Goal: Task Accomplishment & Management: Manage account settings

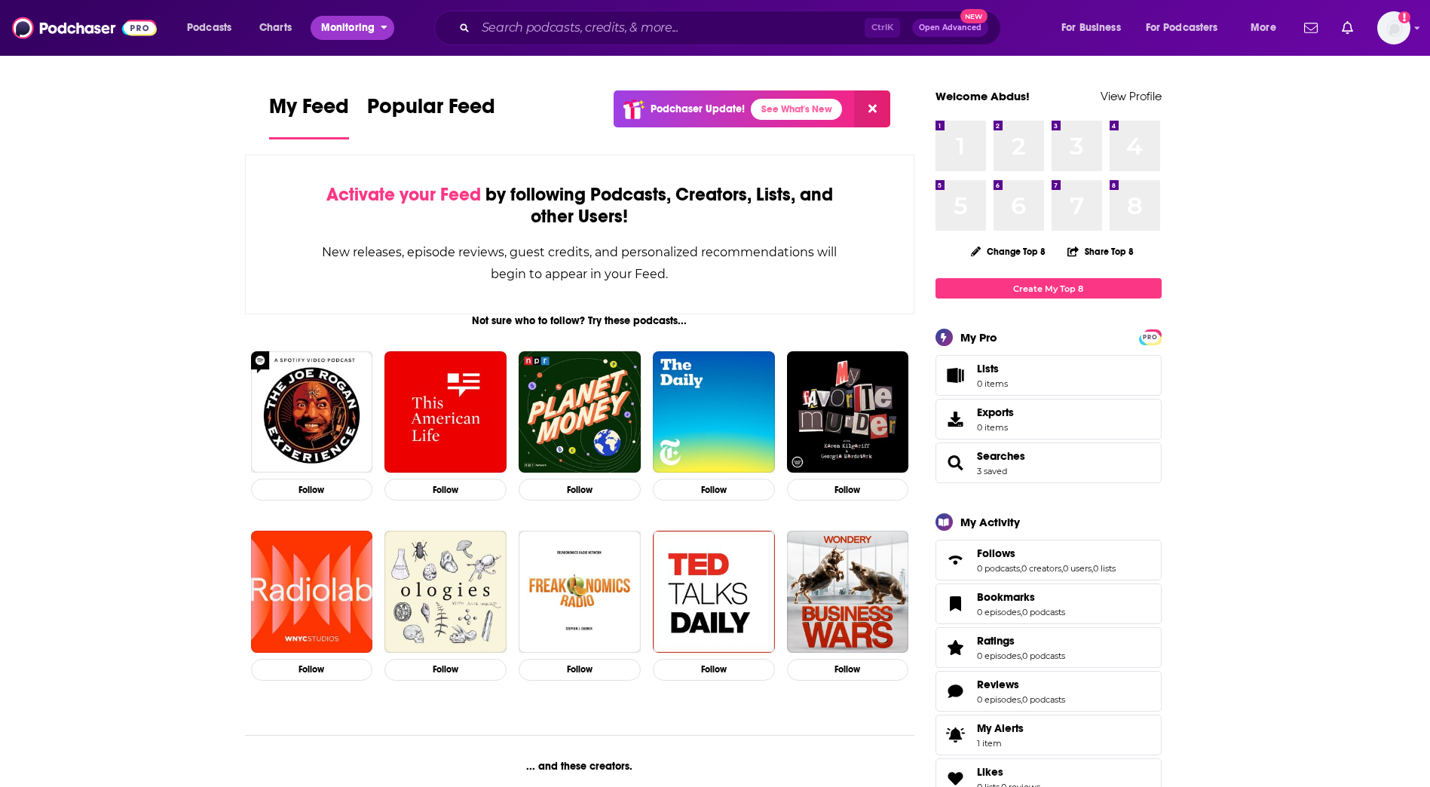
click at [378, 29] on button "Monitoring" at bounding box center [353, 28] width 84 height 24
click at [209, 24] on span "Podcasts" at bounding box center [209, 27] width 44 height 21
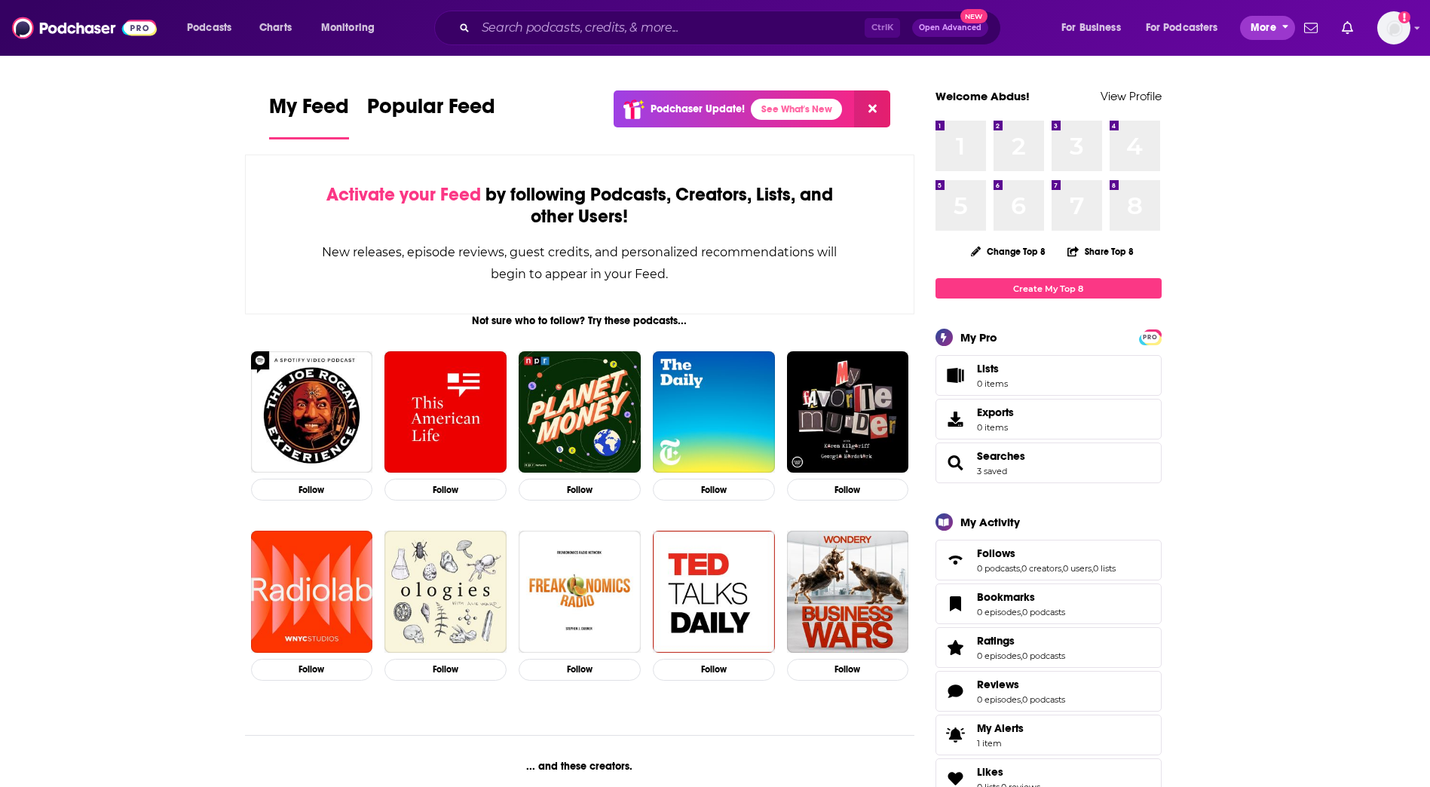
click at [1286, 29] on icon "open menu" at bounding box center [1285, 25] width 7 height 11
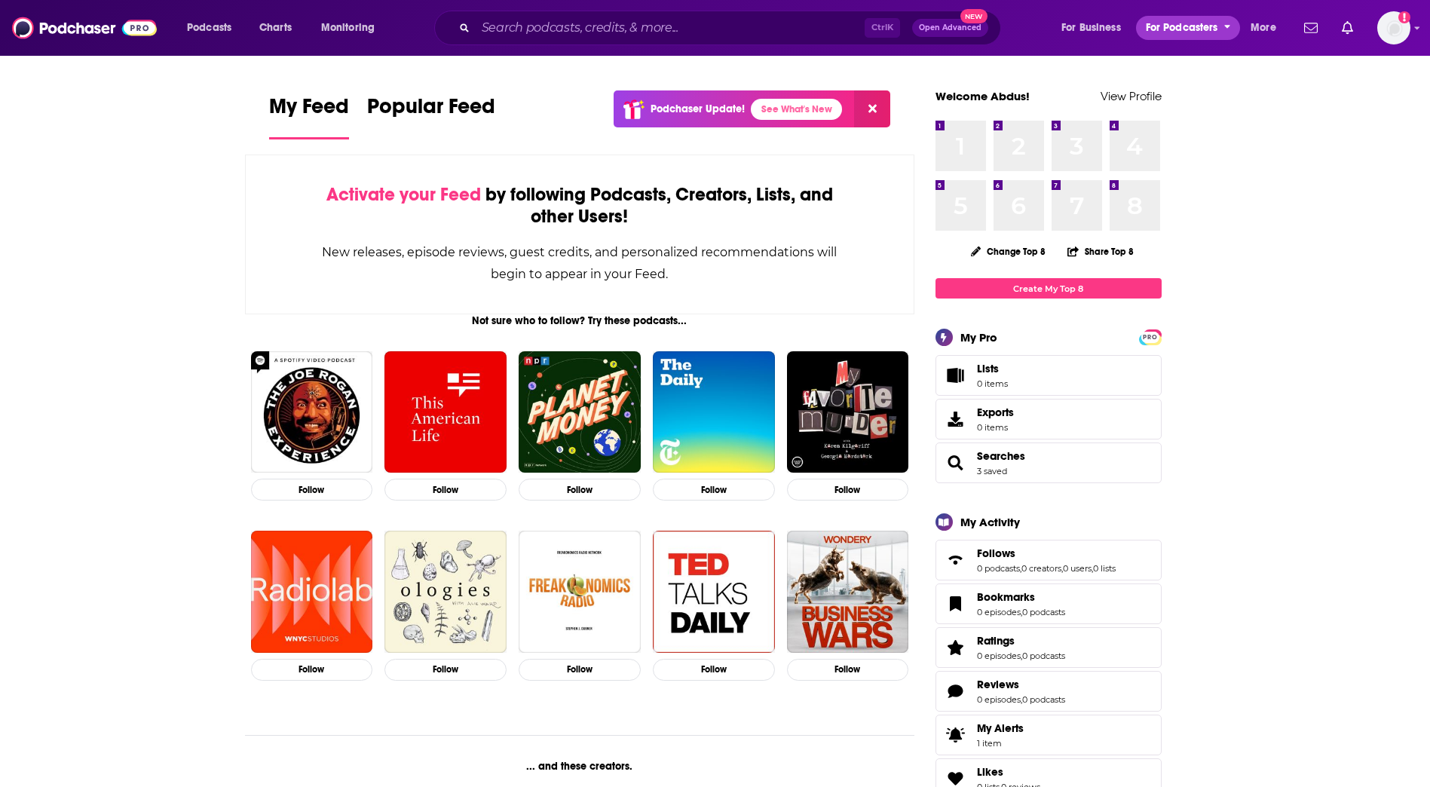
click at [1224, 27] on icon "open menu" at bounding box center [1227, 25] width 7 height 11
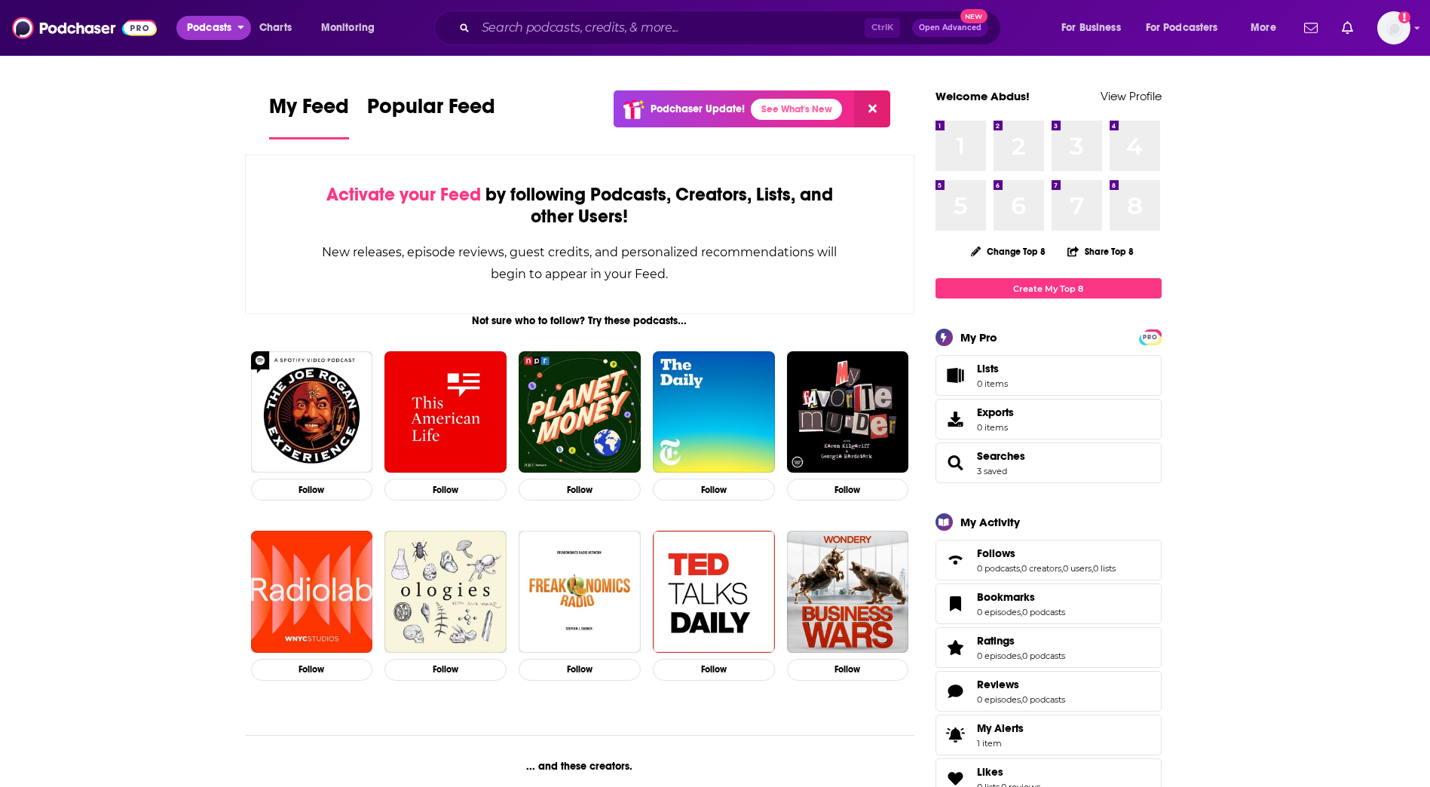
click at [245, 28] on button "Podcasts" at bounding box center [213, 28] width 75 height 24
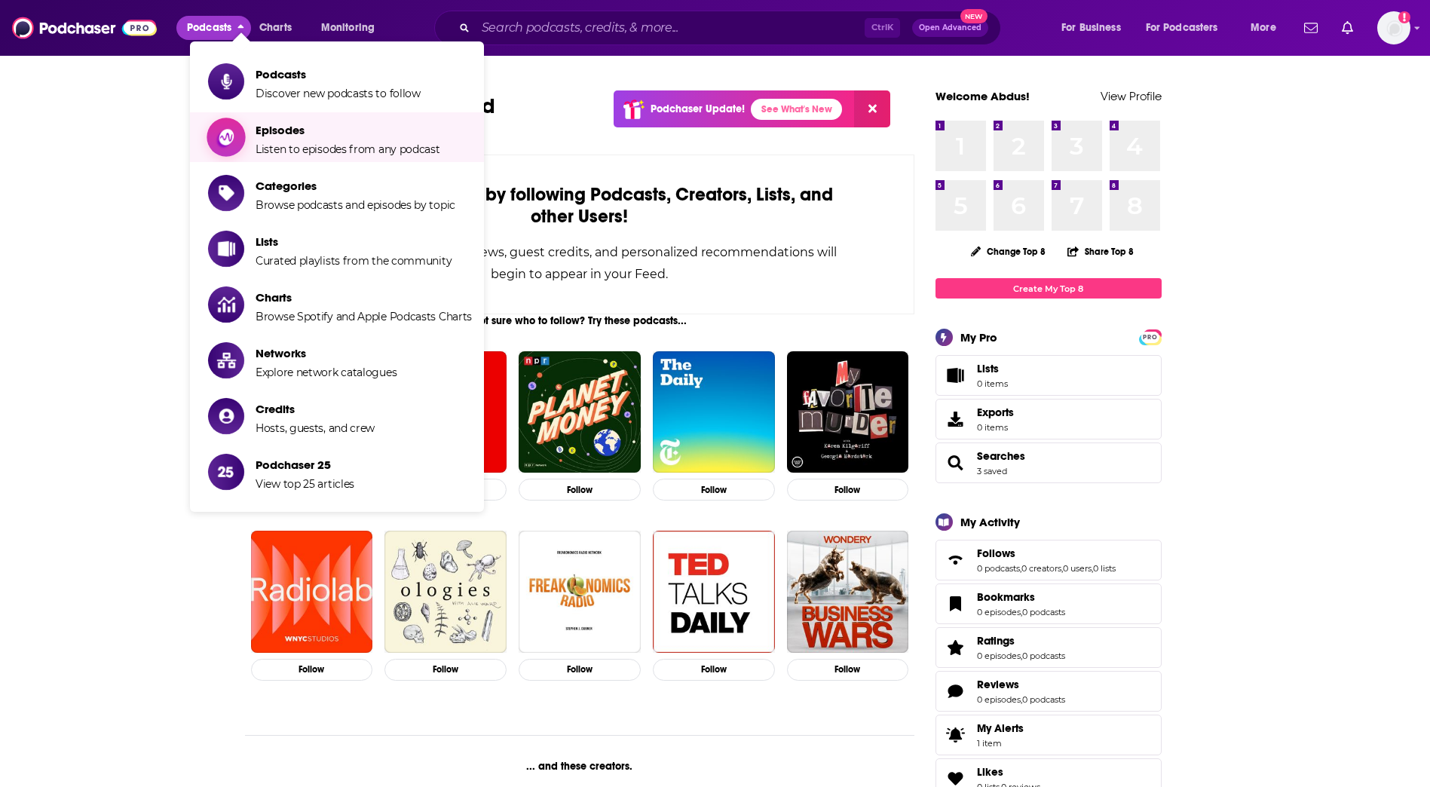
click at [363, 147] on span "Listen to episodes from any podcast" at bounding box center [348, 149] width 185 height 14
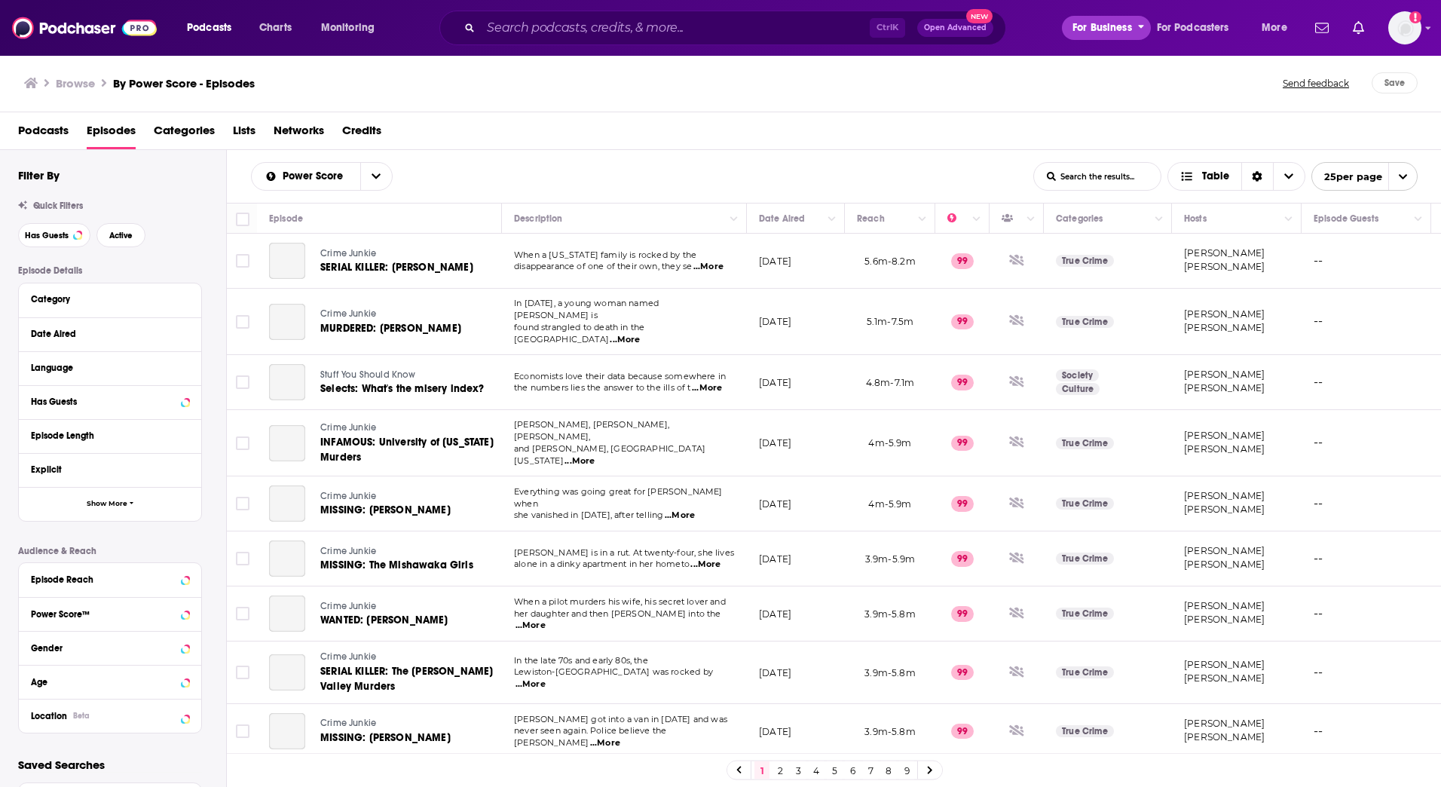
click at [1118, 29] on span "For Business" at bounding box center [1103, 27] width 60 height 21
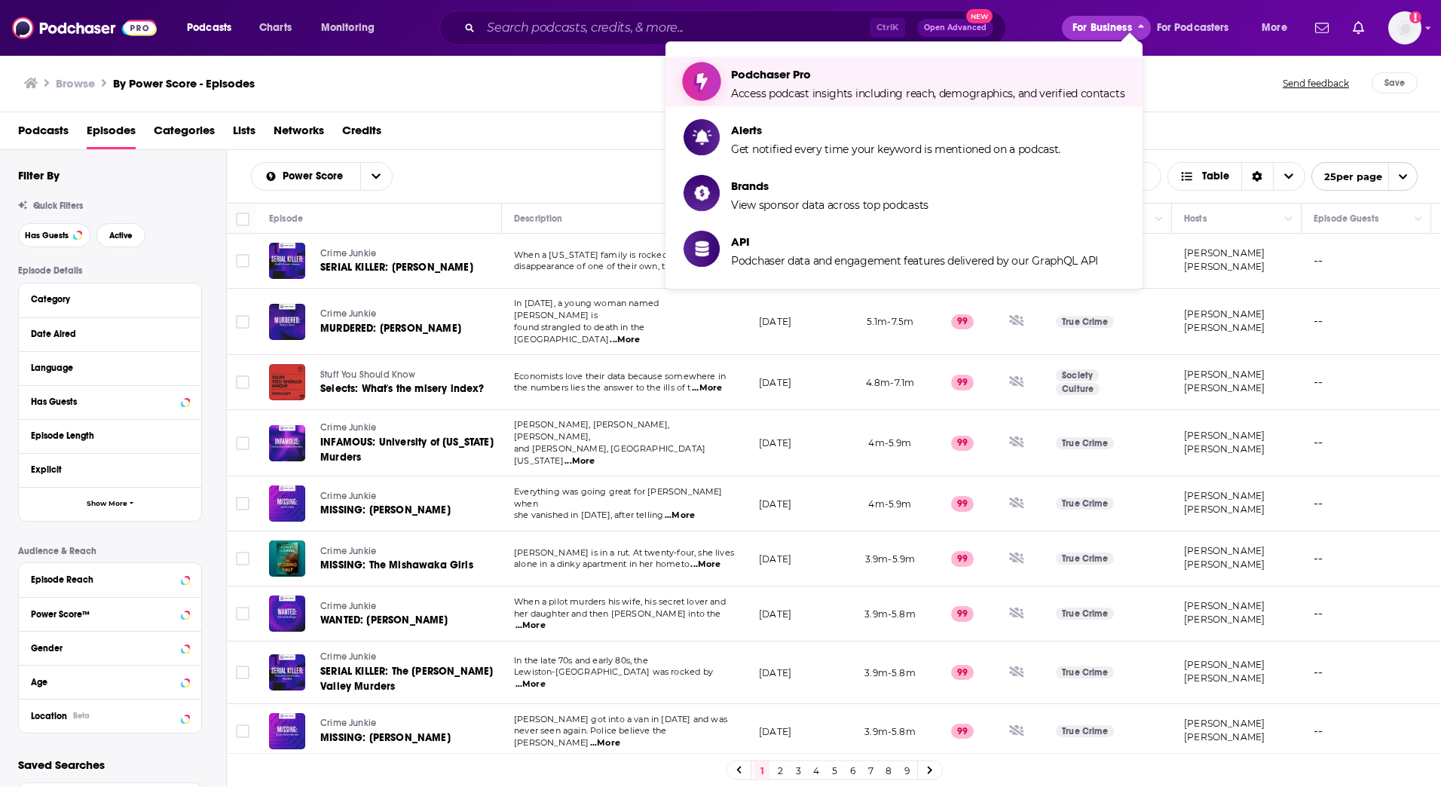
click at [957, 84] on span "Podchaser Pro Access podcast insights including reach, demographics, and verifi…" at bounding box center [928, 82] width 394 height 38
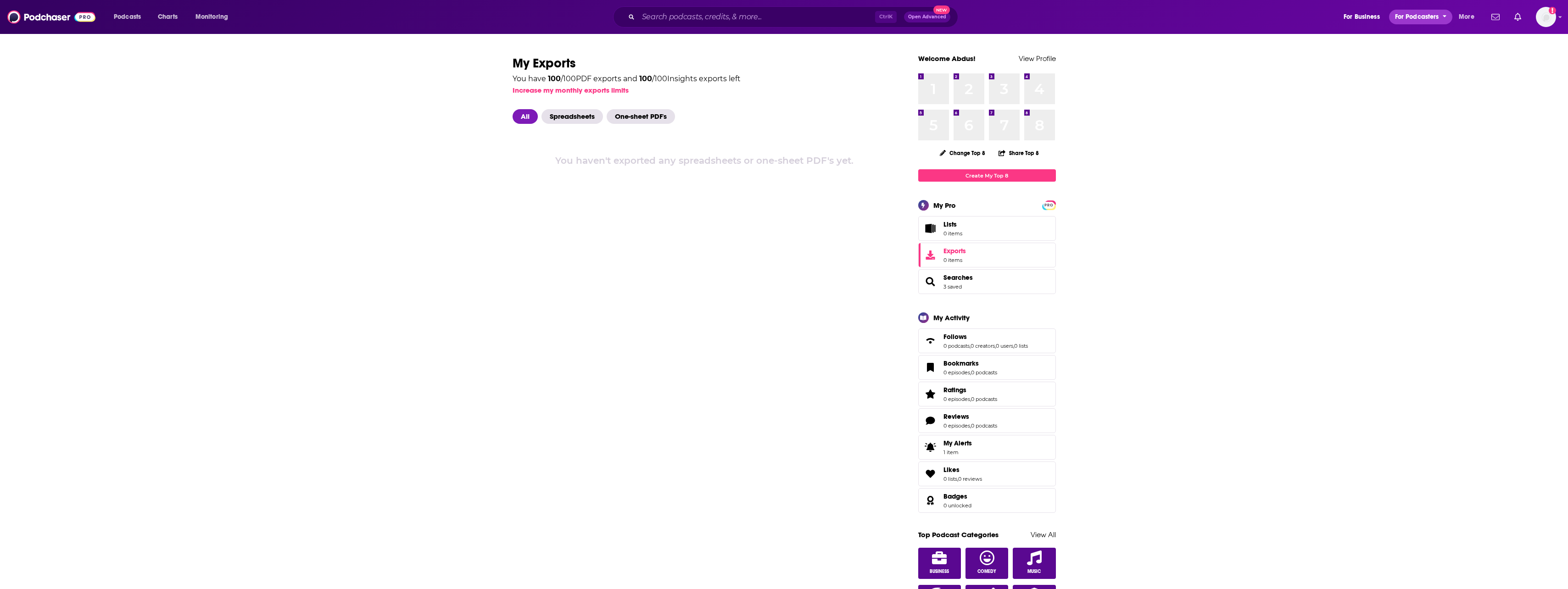
click at [870, 12] on span "For Podcasters" at bounding box center [1417, 16] width 44 height 13
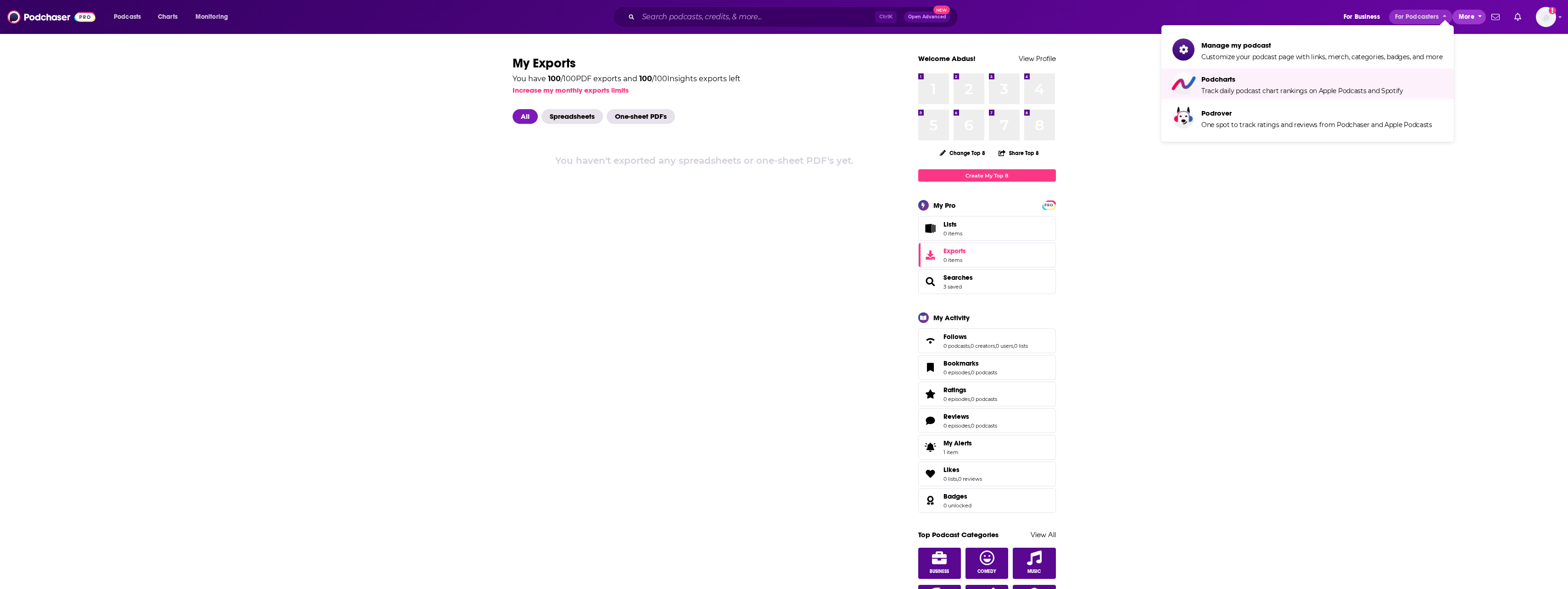
click at [870, 16] on span "More" at bounding box center [1467, 16] width 16 height 13
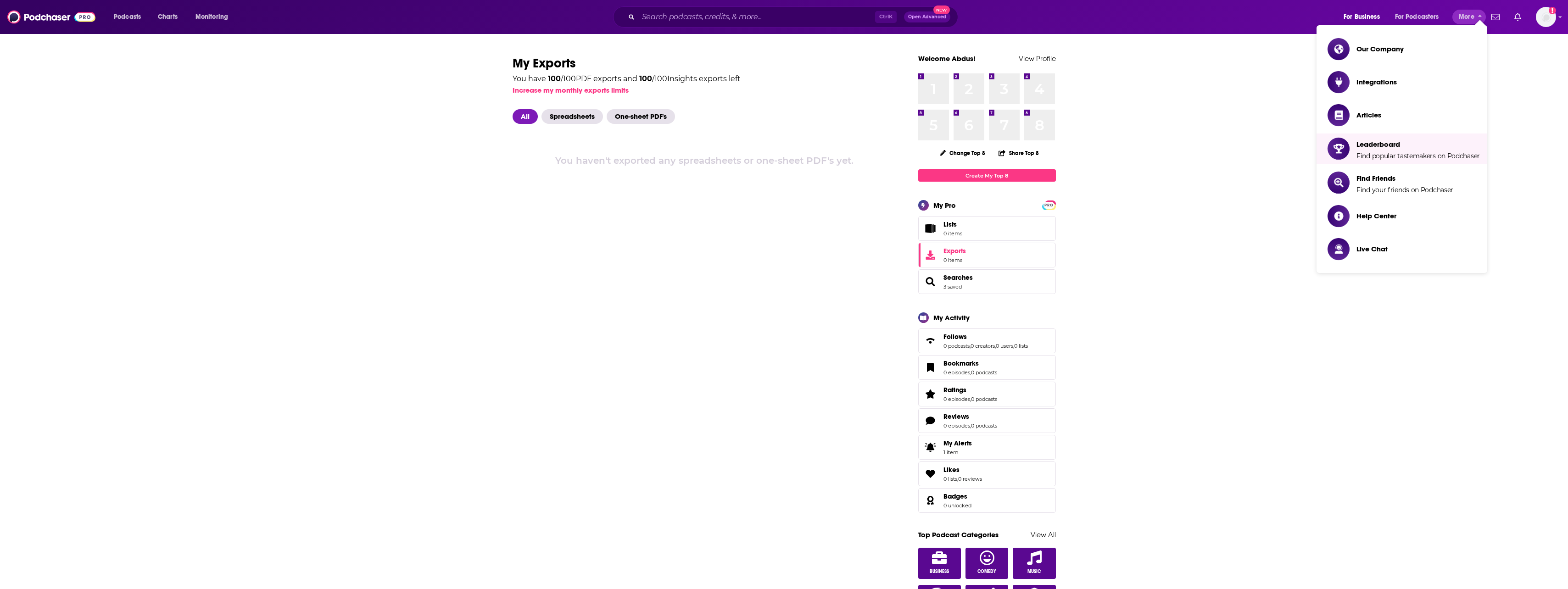
drag, startPoint x: 465, startPoint y: 186, endPoint x: 456, endPoint y: 197, distance: 14.2
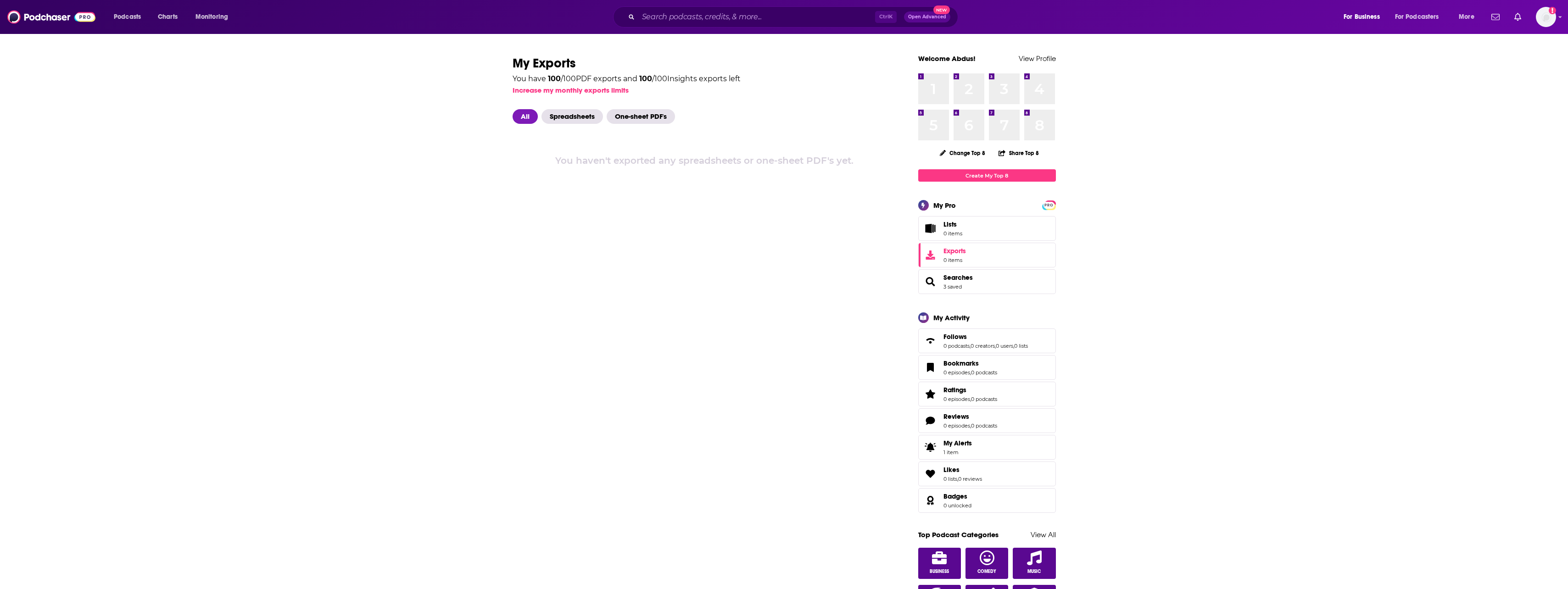
drag, startPoint x: 827, startPoint y: 270, endPoint x: 817, endPoint y: 263, distance: 12.2
click at [870, 16] on img "Logged in as Sabur" at bounding box center [1545, 16] width 20 height 20
drag, startPoint x: 1297, startPoint y: 142, endPoint x: 1269, endPoint y: 131, distance: 30.1
